Goal: Information Seeking & Learning: Learn about a topic

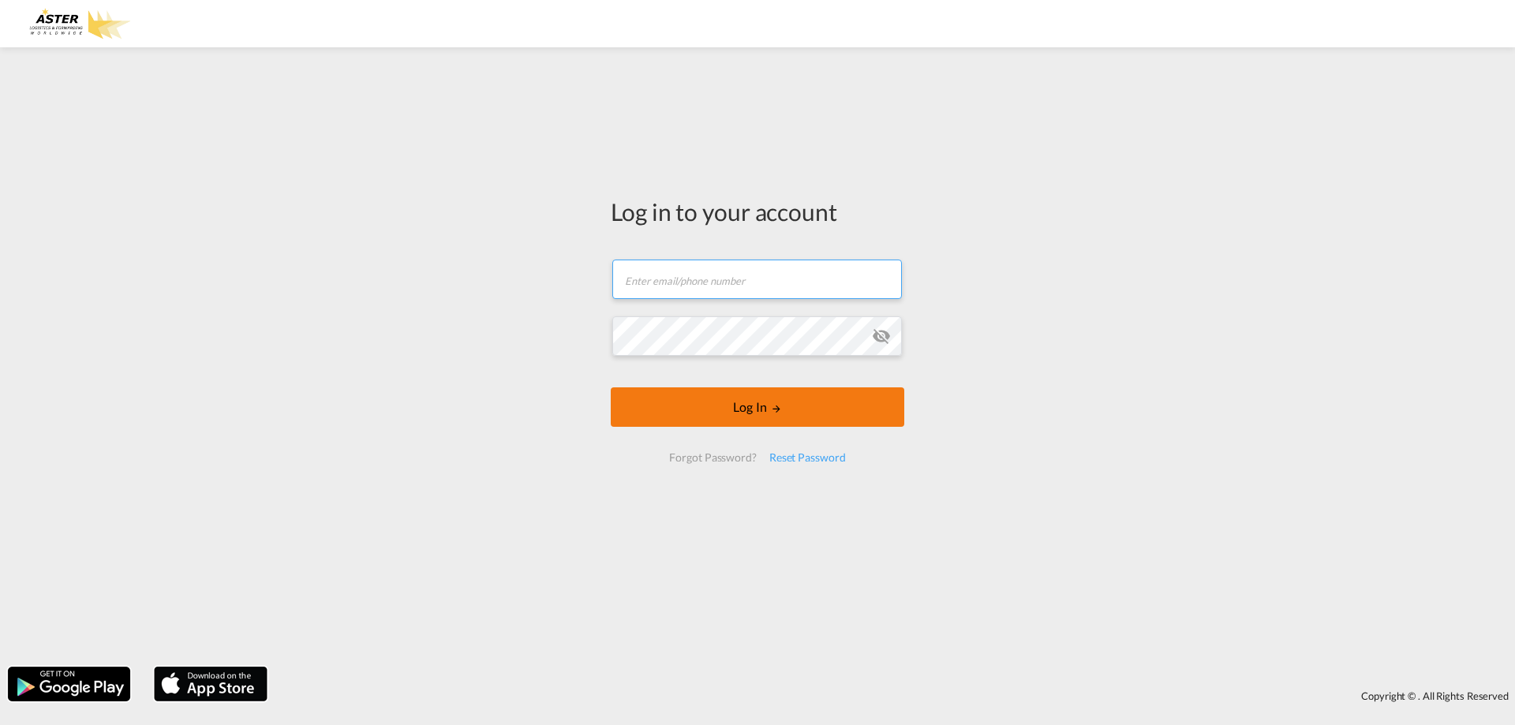
type input "[EMAIL_ADDRESS][DOMAIN_NAME]"
click at [775, 411] on md-icon "LOGIN" at bounding box center [776, 408] width 11 height 11
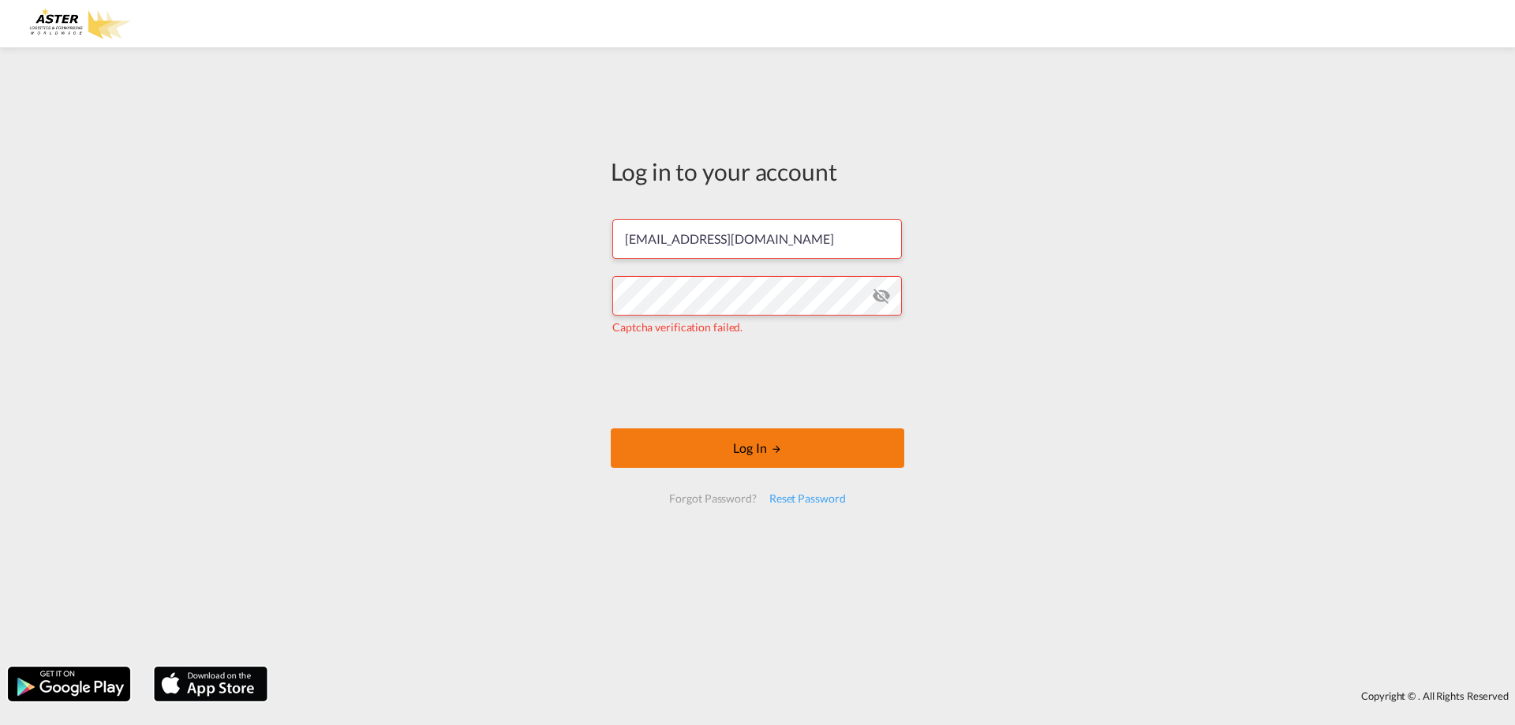
click at [731, 443] on button "Log In" at bounding box center [757, 447] width 293 height 39
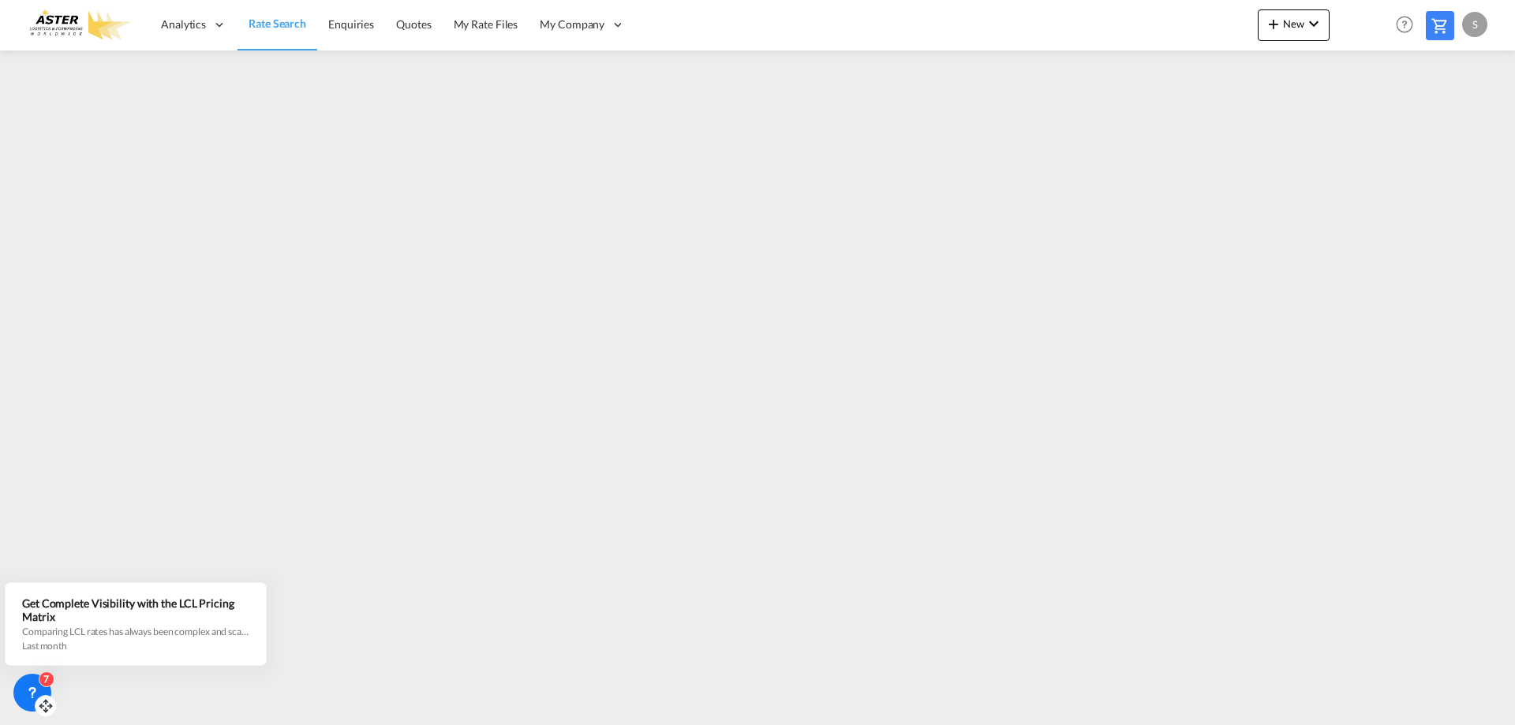
click at [33, 690] on icon at bounding box center [32, 693] width 16 height 16
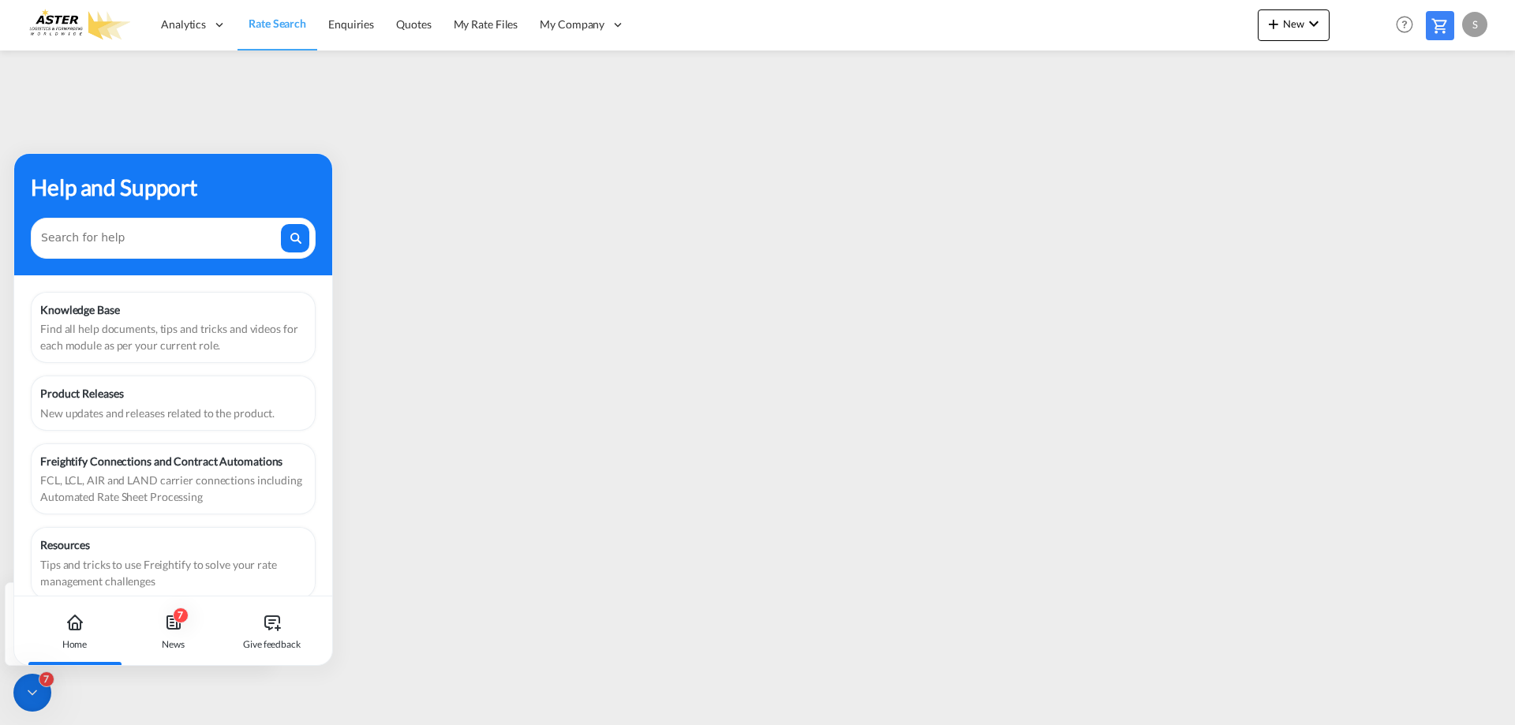
click at [34, 686] on icon at bounding box center [32, 693] width 16 height 16
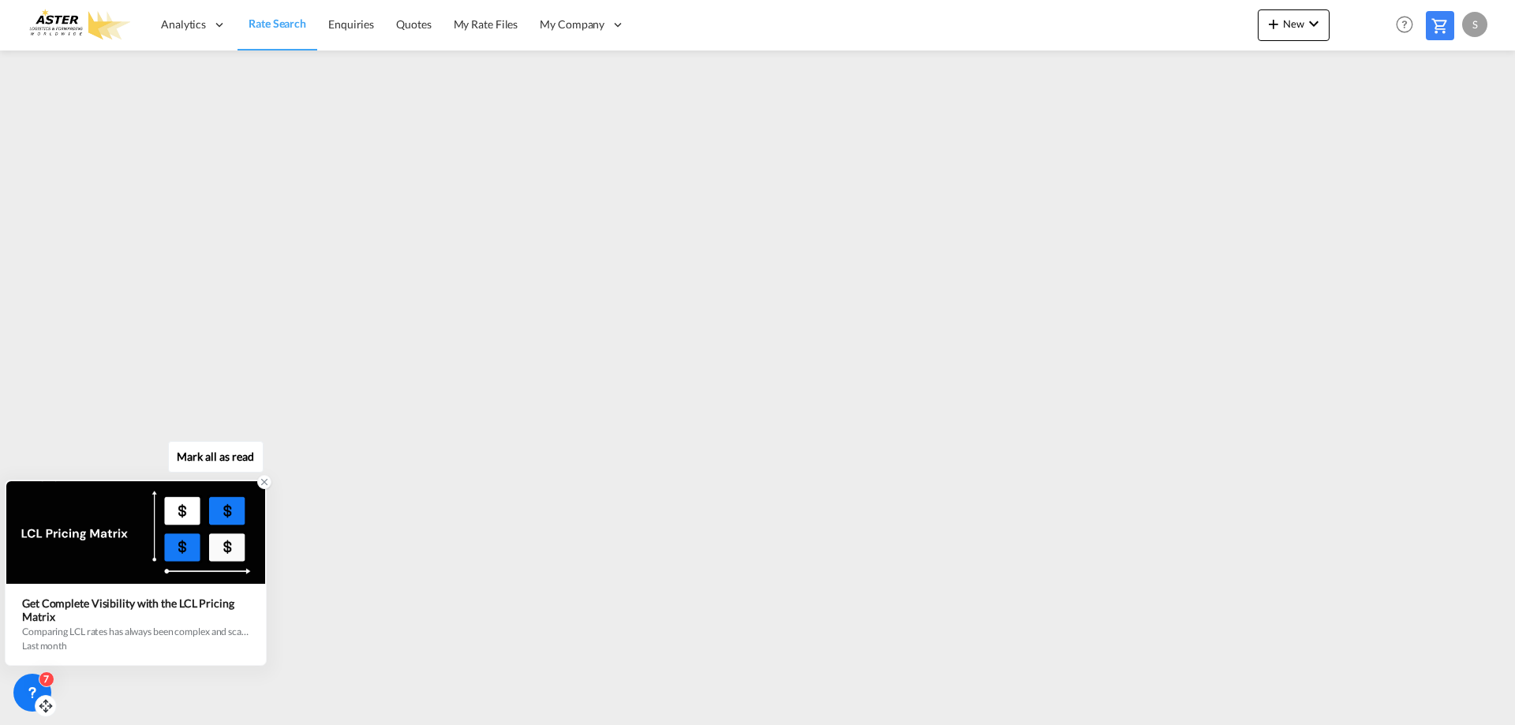
click at [142, 624] on div "Get Complete Visibility with the LCL Pricing Matrix Comparing LCL rates has alw…" at bounding box center [135, 623] width 227 height 55
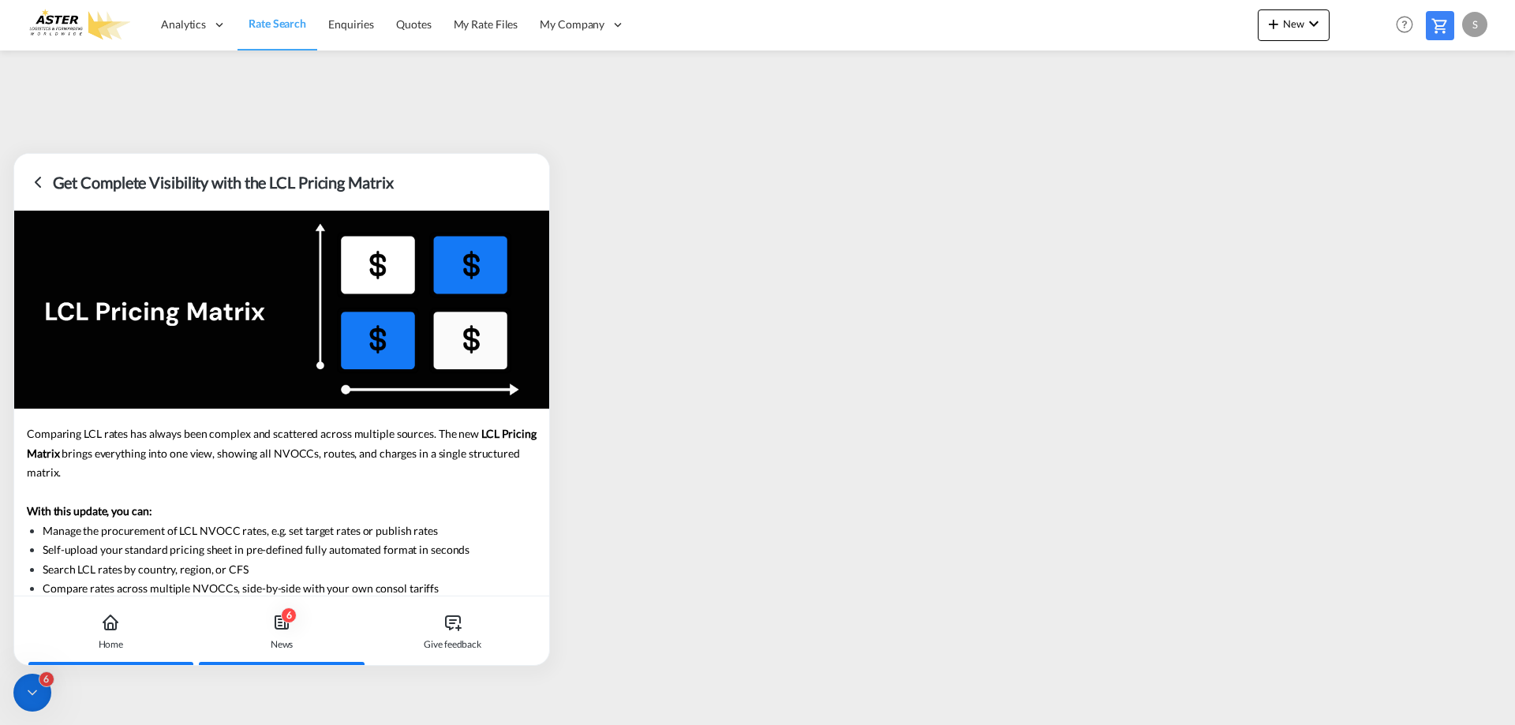
drag, startPoint x: 113, startPoint y: 624, endPoint x: 88, endPoint y: 604, distance: 32.5
click at [101, 614] on icon at bounding box center [110, 622] width 19 height 19
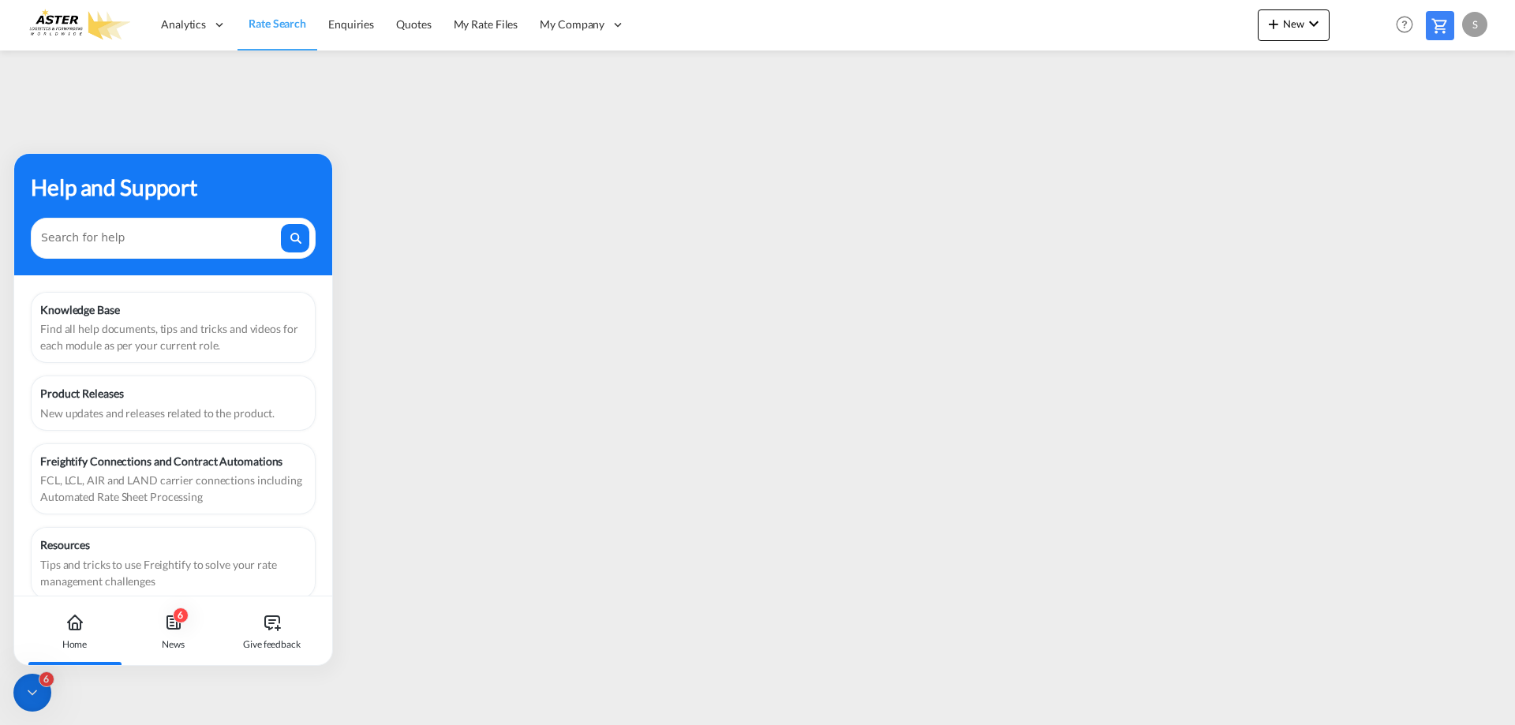
click at [207, 171] on div "Help and Support" at bounding box center [173, 186] width 285 height 33
click at [87, 286] on div "Knowledge Base Find all help documents, tips and tricks and videos for each mod…" at bounding box center [173, 445] width 318 height 340
click at [180, 611] on div "6" at bounding box center [181, 615] width 16 height 16
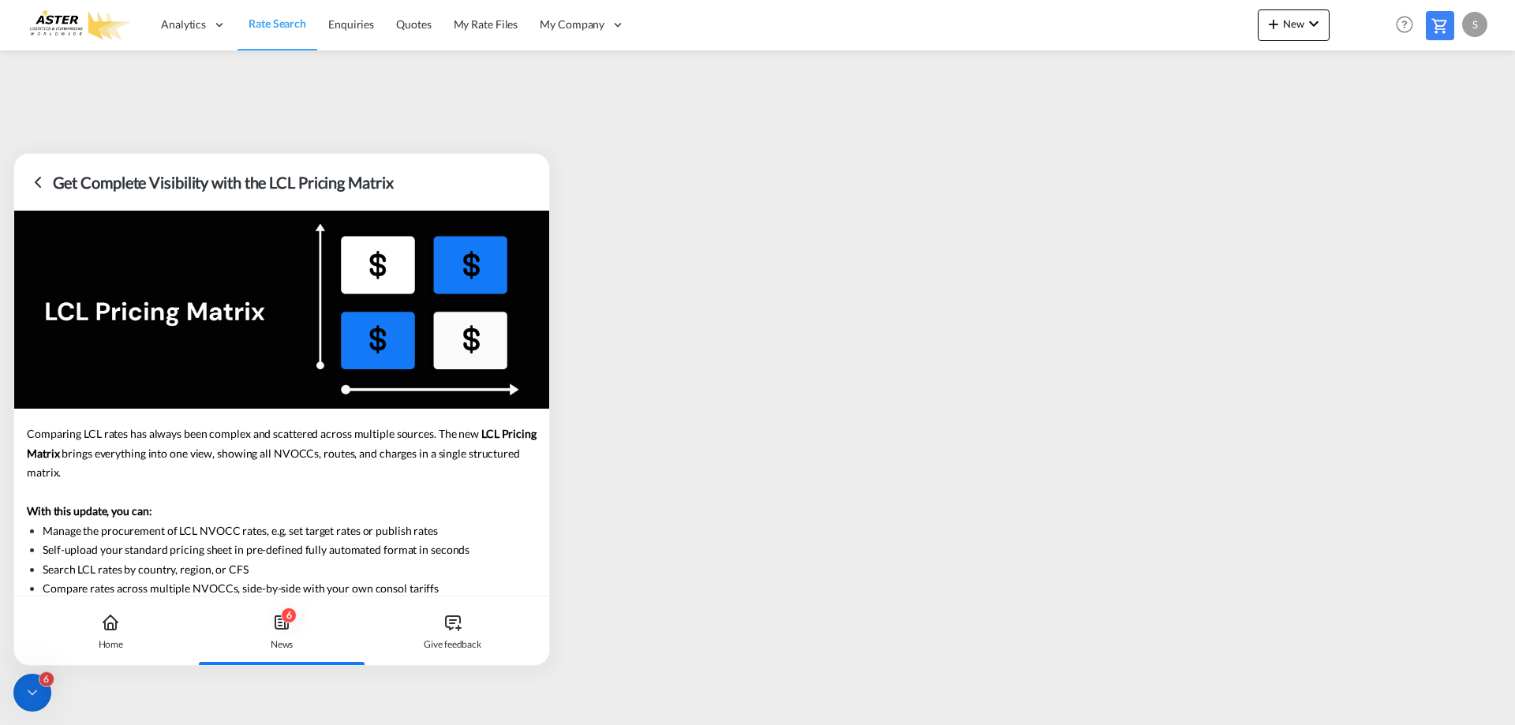
drag, startPoint x: 438, startPoint y: 180, endPoint x: 52, endPoint y: 220, distance: 387.9
click at [177, 224] on div "Get Complete Visibility with the LCL Pricing Matrix Comparing LCL rates has alw…" at bounding box center [281, 409] width 536 height 513
click at [41, 177] on icon at bounding box center [37, 182] width 19 height 19
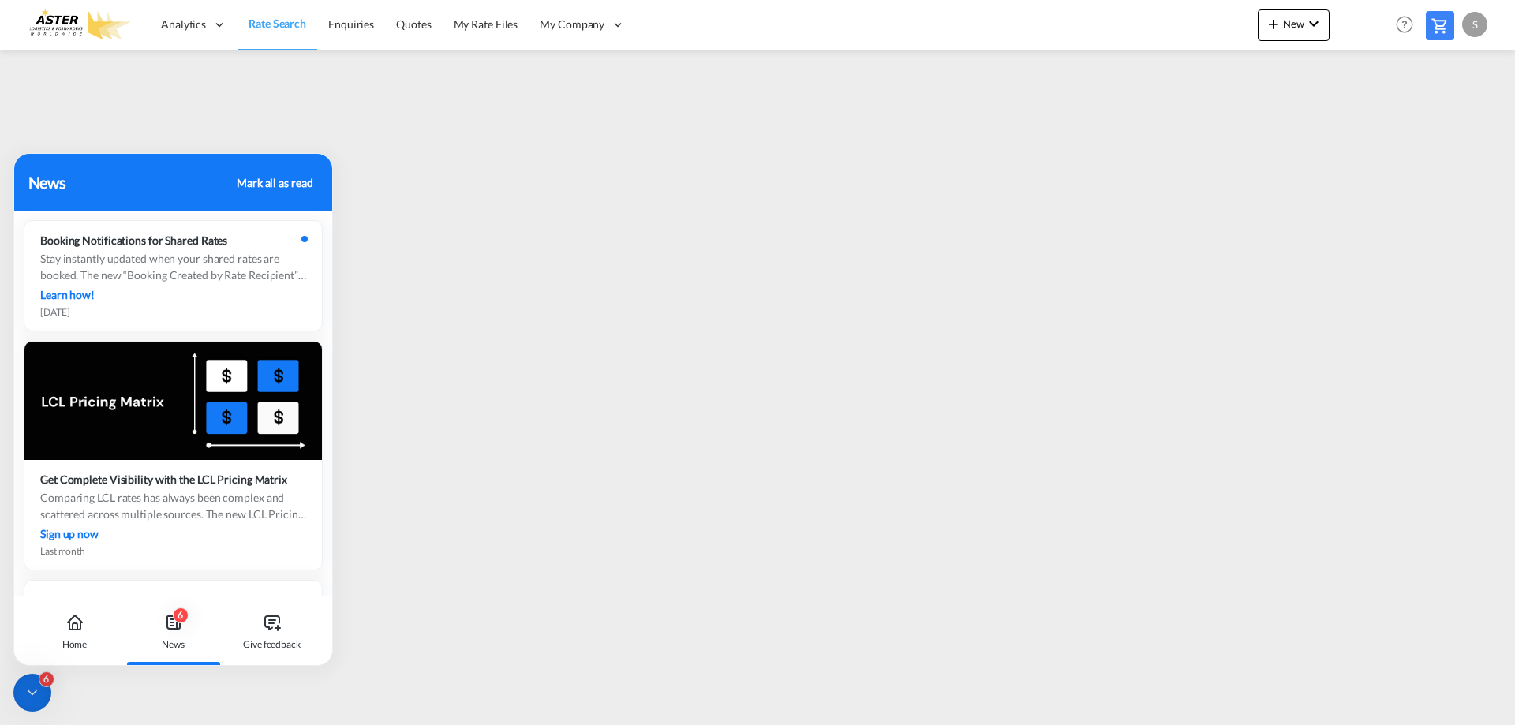
click at [41, 177] on div "News" at bounding box center [130, 182] width 204 height 24
click at [277, 177] on div "Mark all as read" at bounding box center [275, 182] width 76 height 17
drag, startPoint x: 81, startPoint y: 186, endPoint x: 41, endPoint y: 693, distance: 508.1
click at [41, 693] on div at bounding box center [32, 693] width 38 height 38
